Goal: Task Accomplishment & Management: Manage account settings

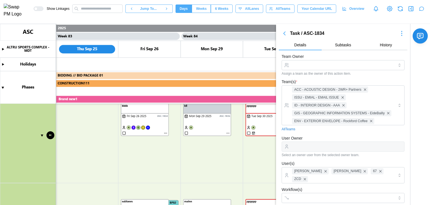
scroll to position [420, 0]
drag, startPoint x: 199, startPoint y: 149, endPoint x: 198, endPoint y: 152, distance: 3.3
click at [199, 149] on canvas at bounding box center [215, 114] width 430 height 181
click at [231, 165] on canvas at bounding box center [215, 114] width 430 height 181
type textarea "*"
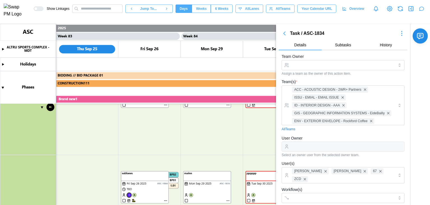
scroll to position [504, 0]
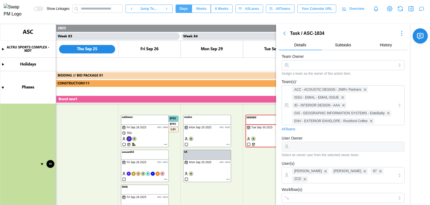
click at [310, 66] on input "Team Owner" at bounding box center [343, 65] width 123 height 10
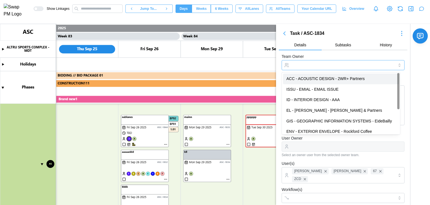
type input "**********"
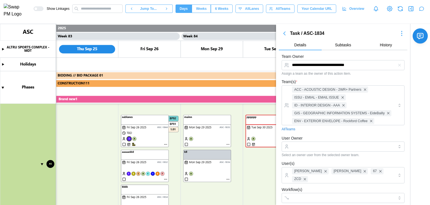
click at [320, 55] on div "**********" at bounding box center [343, 64] width 123 height 22
click at [328, 147] on input "User Owner" at bounding box center [343, 146] width 123 height 10
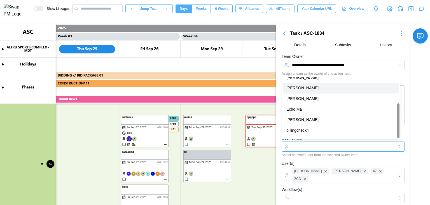
scroll to position [46, 0]
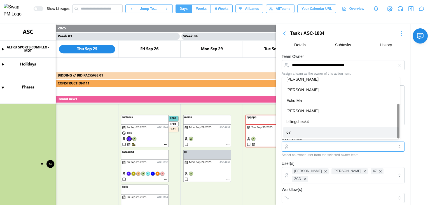
type input "**"
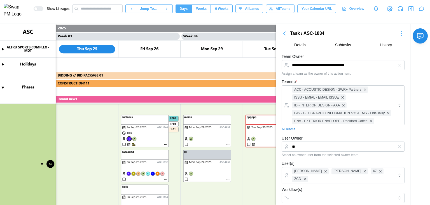
click at [312, 138] on div "User Owner ** Select an owner user from the selected owner team." at bounding box center [343, 146] width 123 height 22
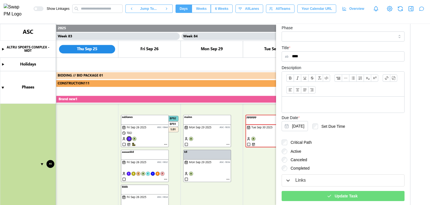
scroll to position [191, 0]
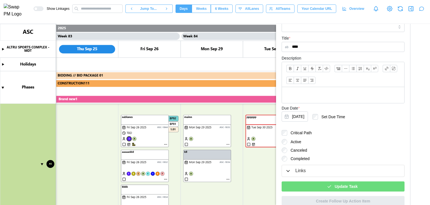
click at [342, 181] on span "Update Task" at bounding box center [346, 186] width 23 height 10
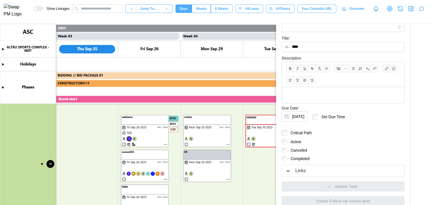
scroll to position [0, 0]
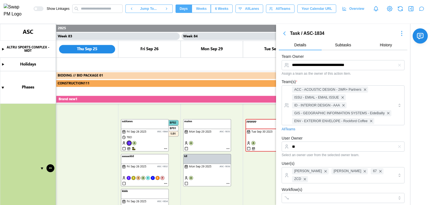
click at [399, 36] on icon "button" at bounding box center [402, 33] width 7 height 7
click at [392, 51] on div "Jump To Date" at bounding box center [390, 52] width 24 height 4
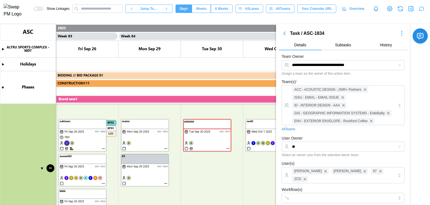
scroll to position [499, 0]
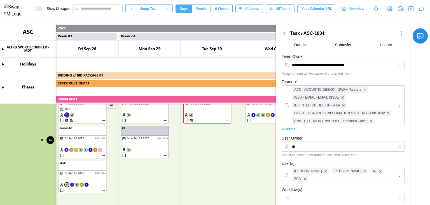
click at [103, 189] on canvas at bounding box center [215, 114] width 430 height 181
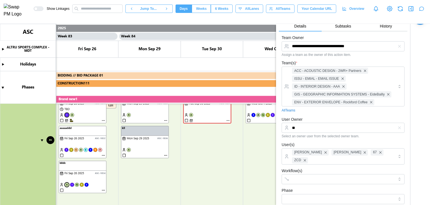
scroll to position [28, 0]
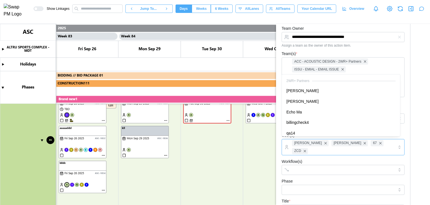
click at [391, 145] on div "[PERSON_NAME] [PERSON_NAME] 67 ZCD" at bounding box center [343, 147] width 123 height 16
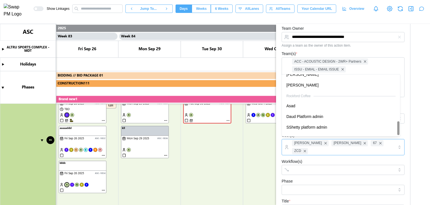
scroll to position [214, 0]
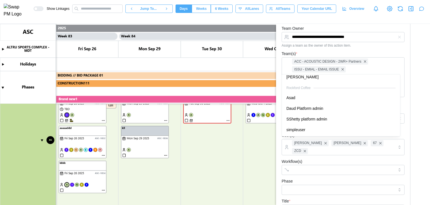
click at [326, 158] on div "Workflow(s)" at bounding box center [343, 166] width 123 height 17
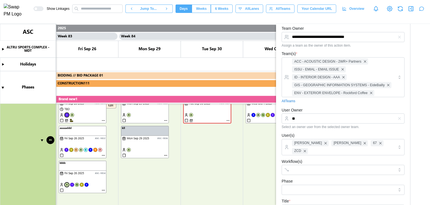
type textarea "*"
